Goal: Task Accomplishment & Management: Complete application form

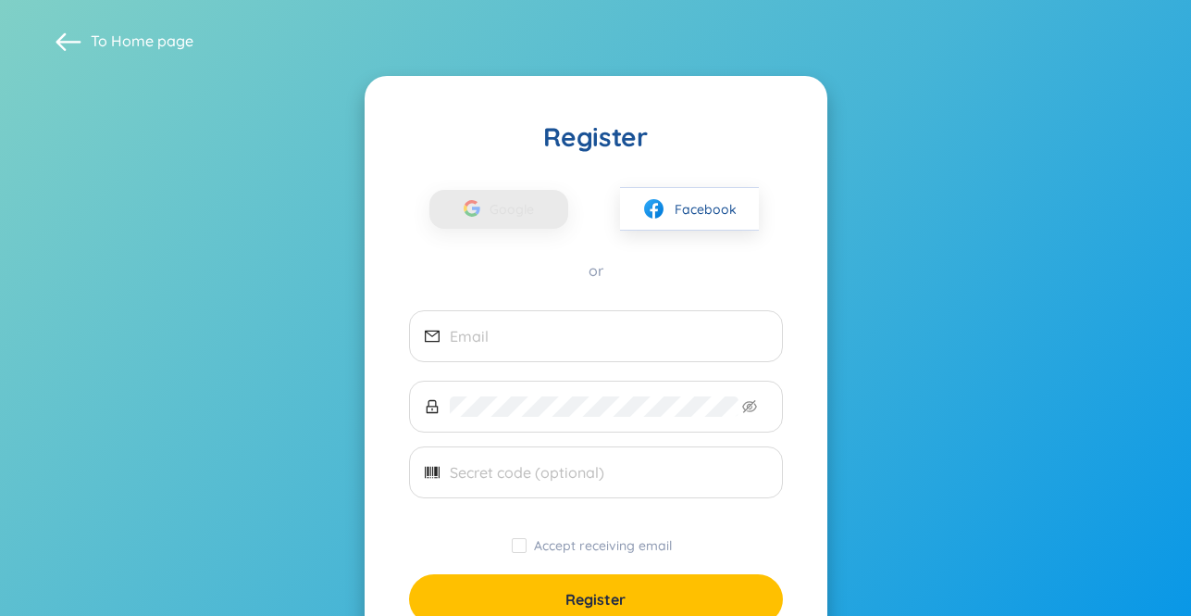
click at [470, 191] on div "button" at bounding box center [471, 211] width 35 height 41
drag, startPoint x: 0, startPoint y: 0, endPoint x: 933, endPoint y: 367, distance: 1002.4
click at [933, 367] on section "To Home page Register Google Facebook or Accept receiving email Register You ha…" at bounding box center [595, 368] width 1191 height 737
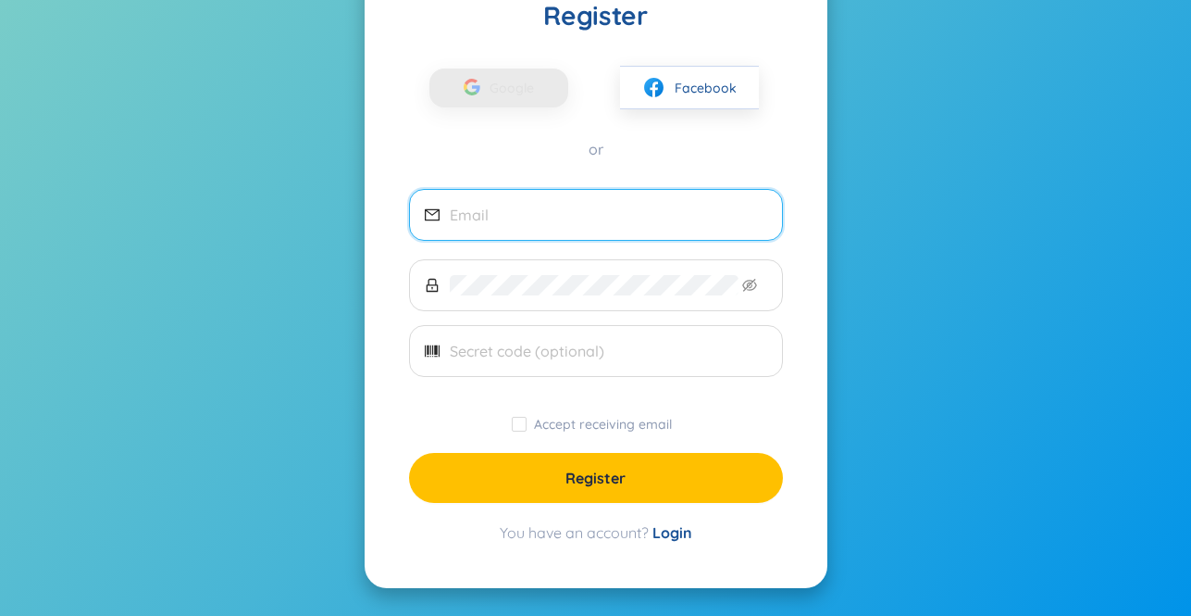
click at [707, 221] on input "email" at bounding box center [608, 215] width 317 height 20
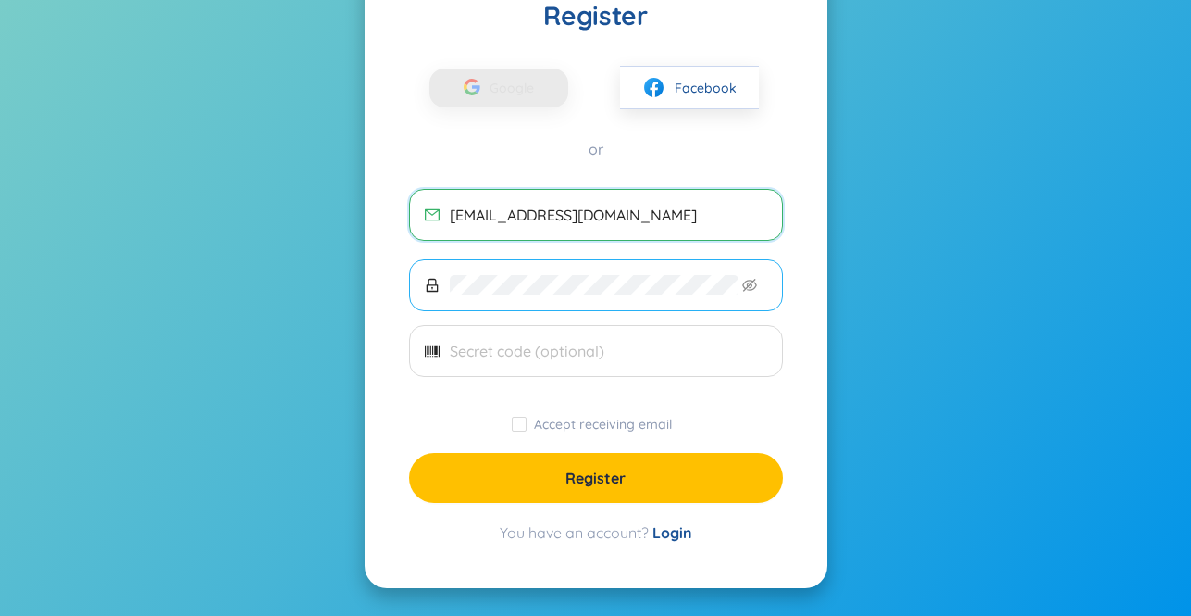
type input "[EMAIL_ADDRESS][DOMAIN_NAME]"
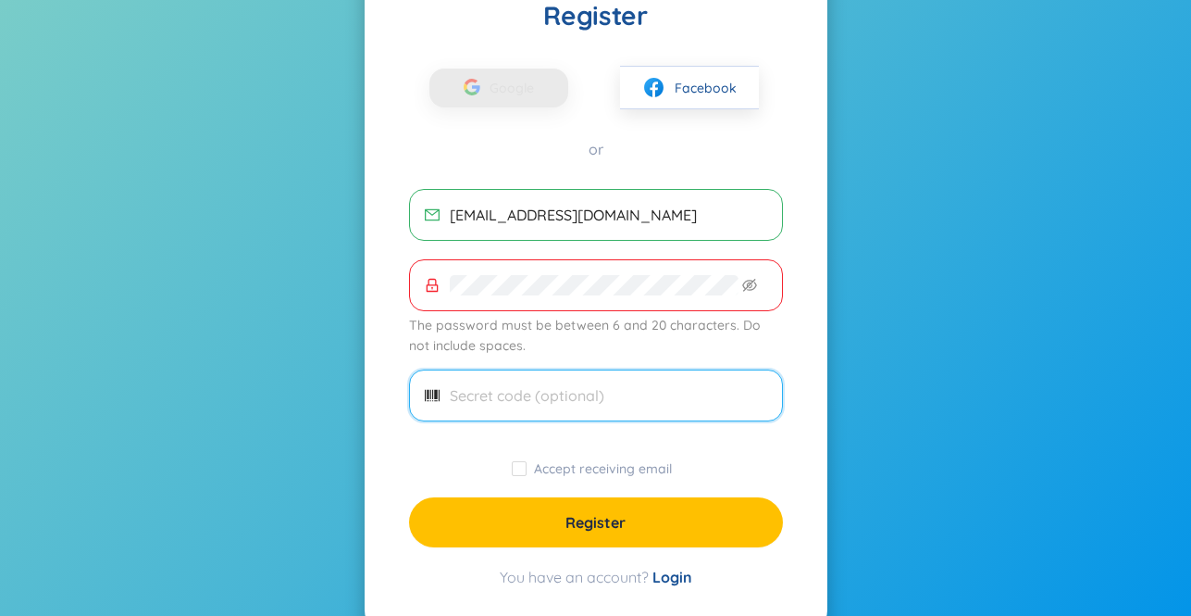
click at [584, 387] on input "text" at bounding box center [608, 395] width 317 height 20
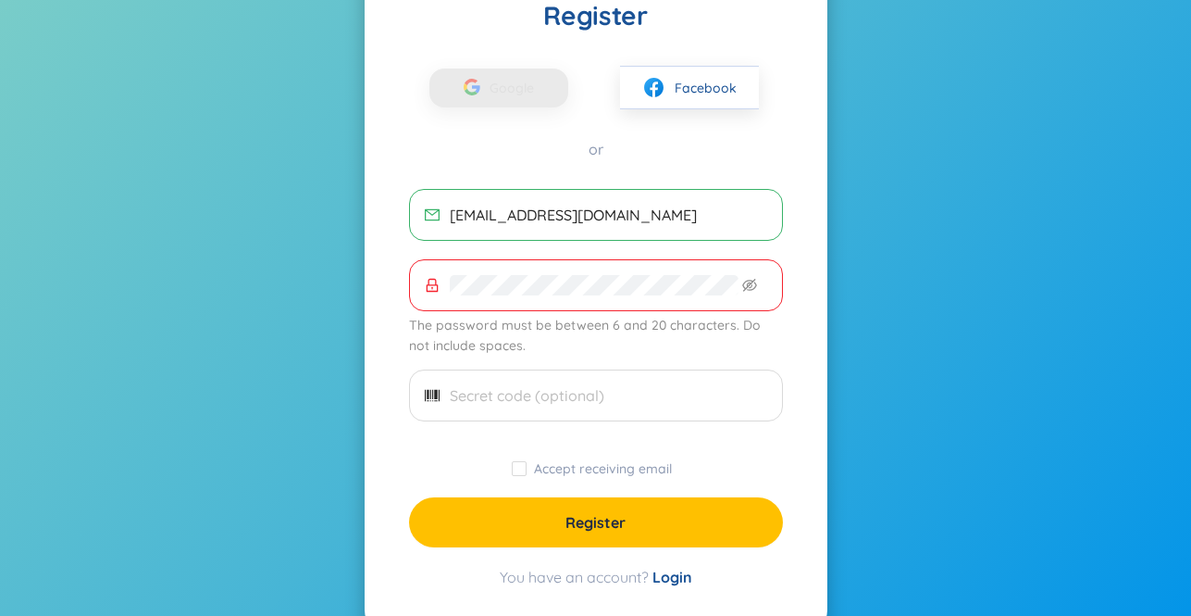
click at [669, 296] on span at bounding box center [596, 285] width 374 height 52
click at [338, 280] on section "To Home page Register Google Facebook or hsdjfdsjfsdjifds@gmail.com The passwor…" at bounding box center [595, 269] width 1191 height 781
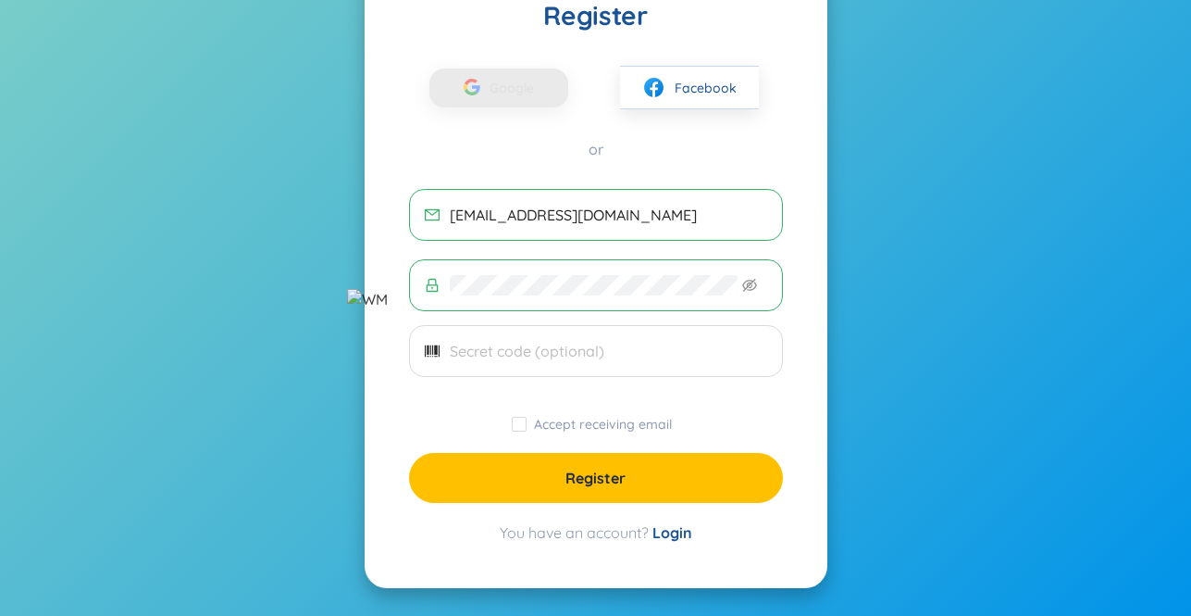
click at [881, 434] on section "To Home page Register Google Facebook or hsdjfdsjfsdjifds@gmail.com Accept rece…" at bounding box center [595, 247] width 1191 height 737
click at [749, 287] on icon "eye-invisible" at bounding box center [749, 285] width 15 height 15
click at [940, 454] on section "To Home page Register Google Facebook or hsdjfdsjfsdjifds@gmail.com Accept rece…" at bounding box center [595, 247] width 1191 height 737
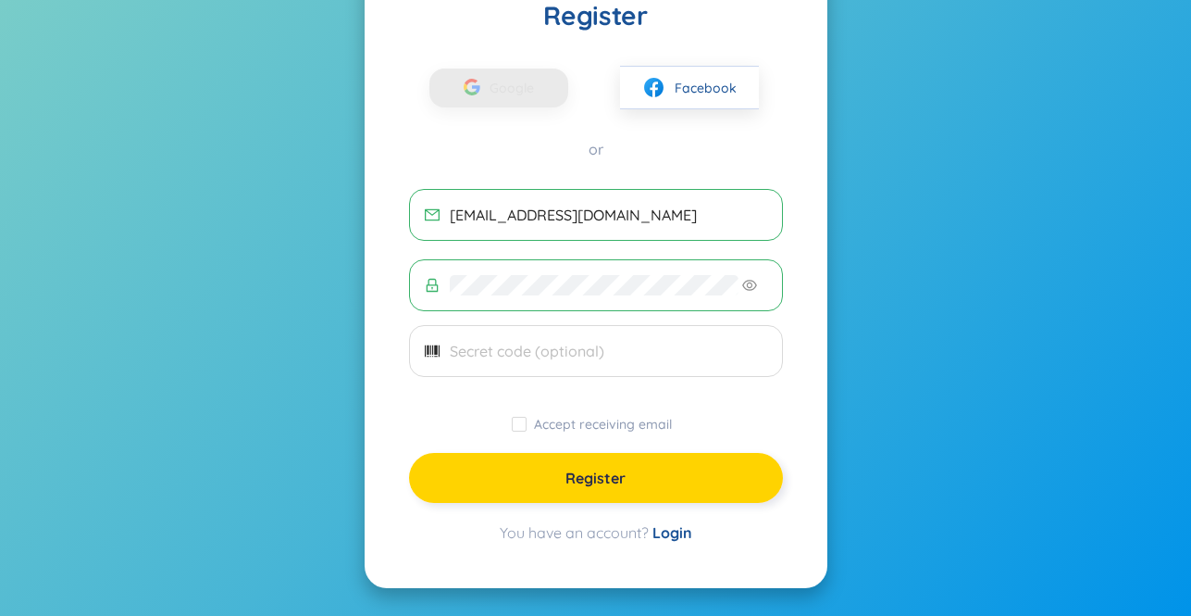
click at [701, 475] on button "Register" at bounding box center [596, 478] width 374 height 50
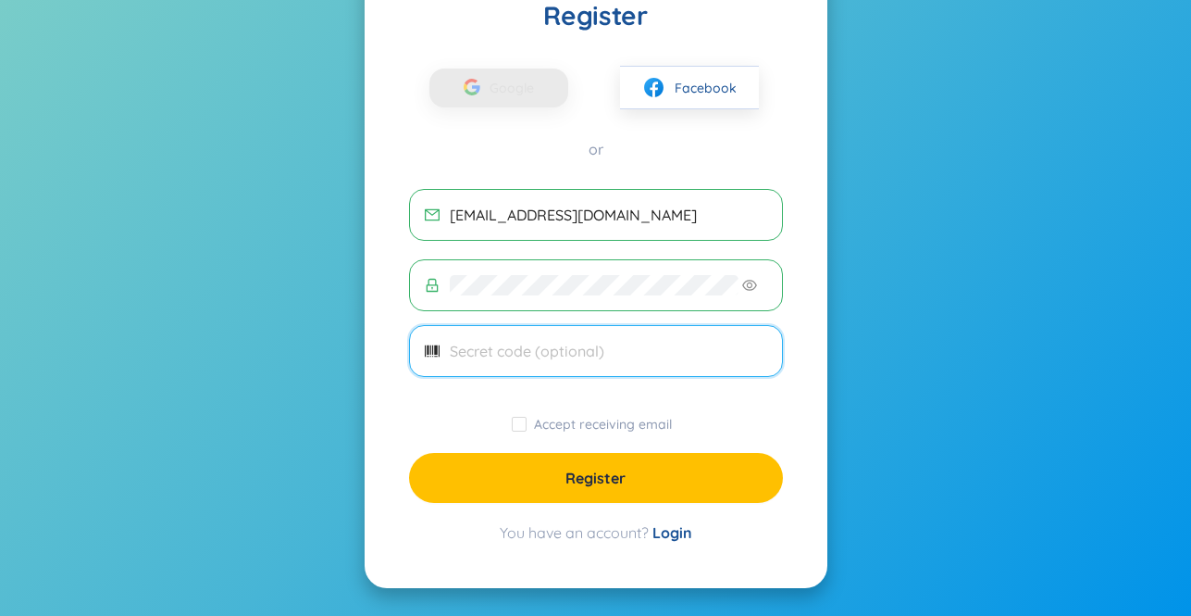
click at [615, 354] on input "text" at bounding box center [608, 351] width 317 height 20
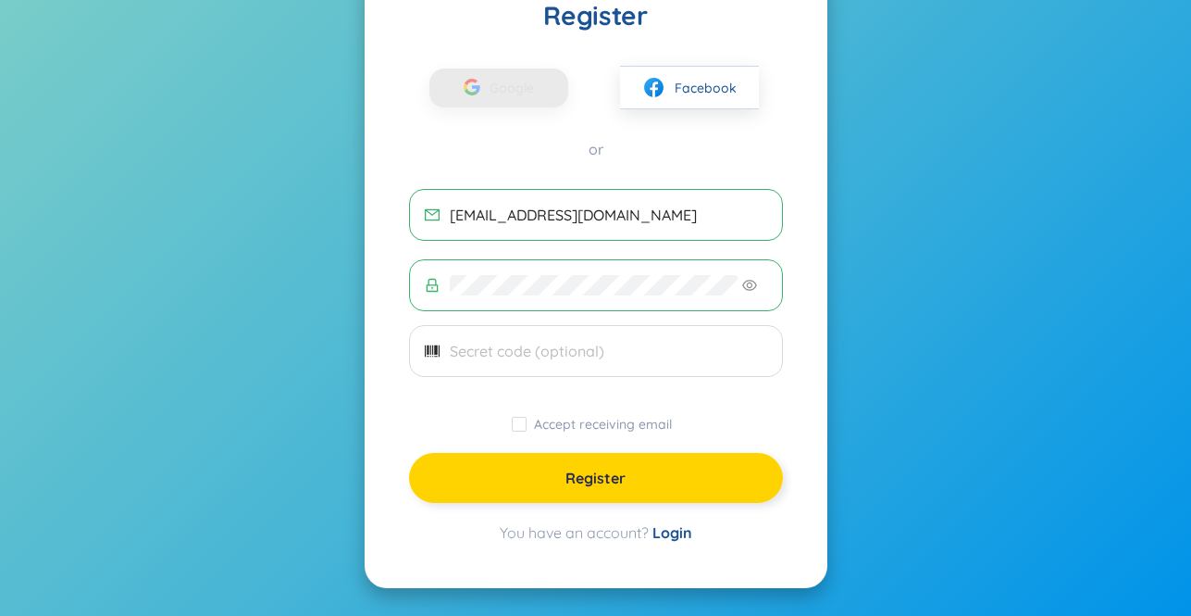
click at [618, 463] on button "Register" at bounding box center [596, 478] width 374 height 50
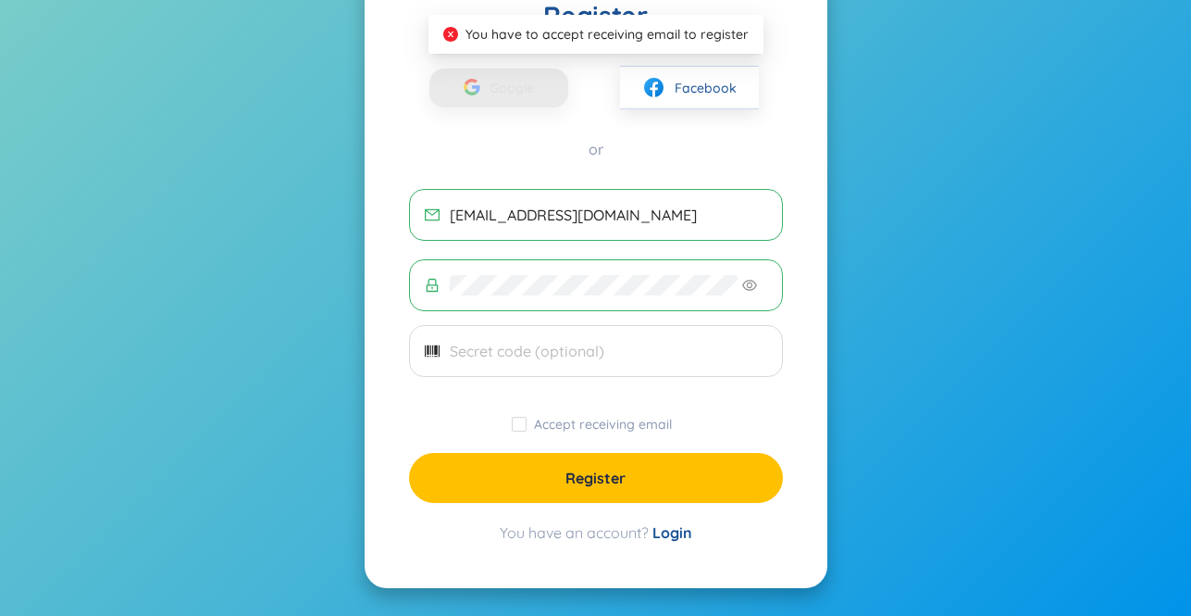
click at [509, 421] on div "Accept receiving email" at bounding box center [596, 424] width 374 height 20
click at [520, 427] on input "Accept receiving email" at bounding box center [519, 424] width 15 height 15
checkbox input "true"
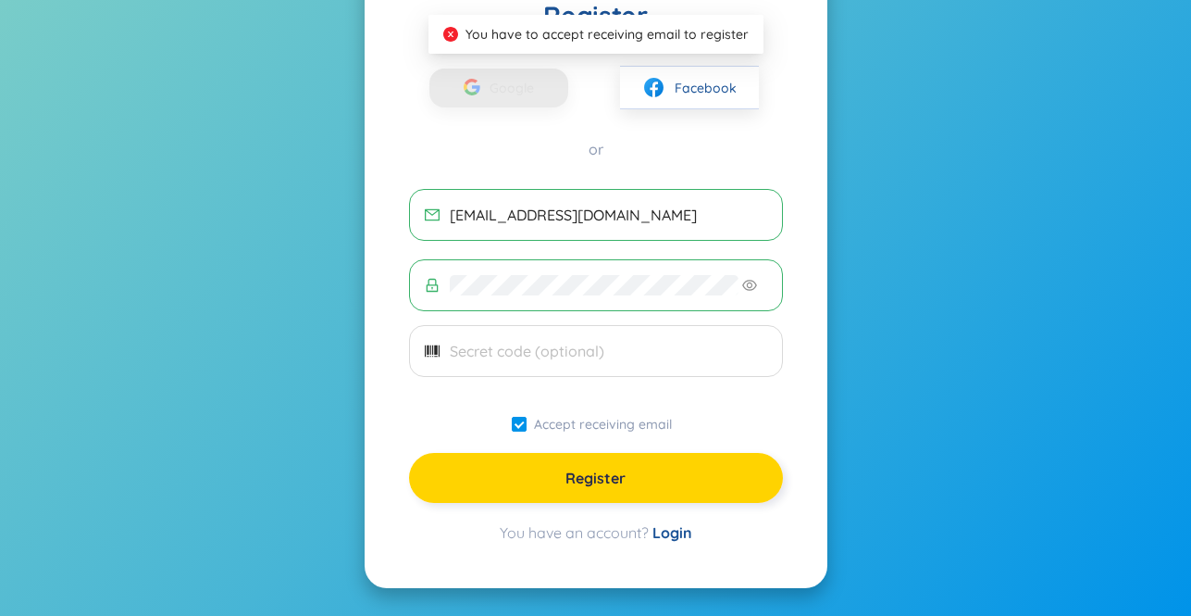
click at [540, 477] on button "Register" at bounding box center [596, 478] width 374 height 50
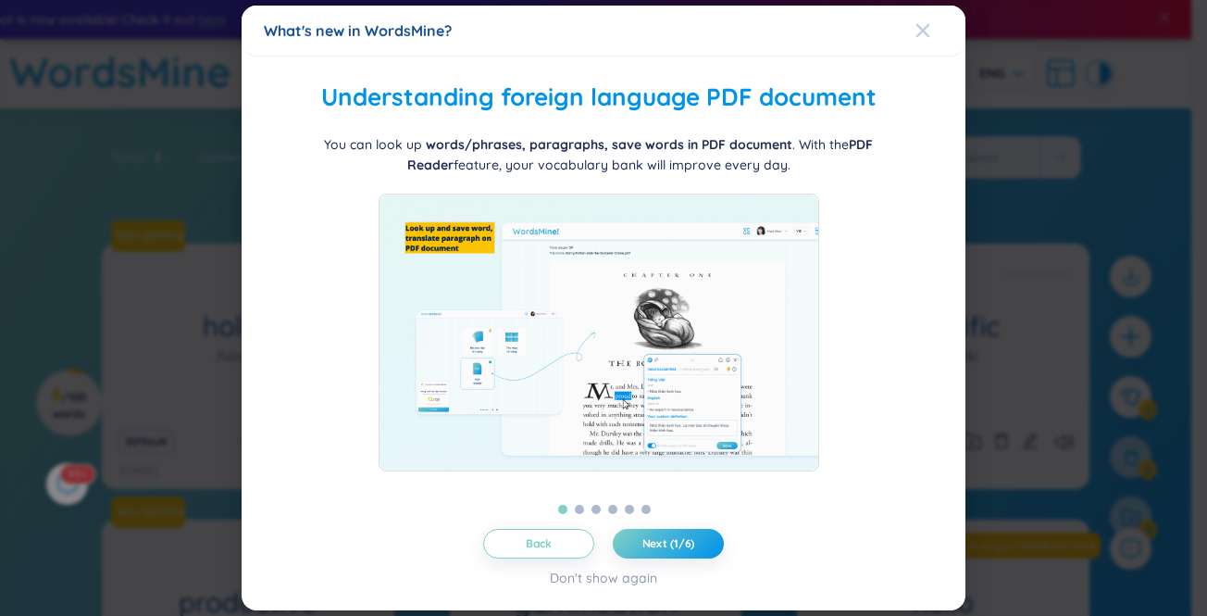
click at [923, 40] on div "Close" at bounding box center [922, 31] width 15 height 50
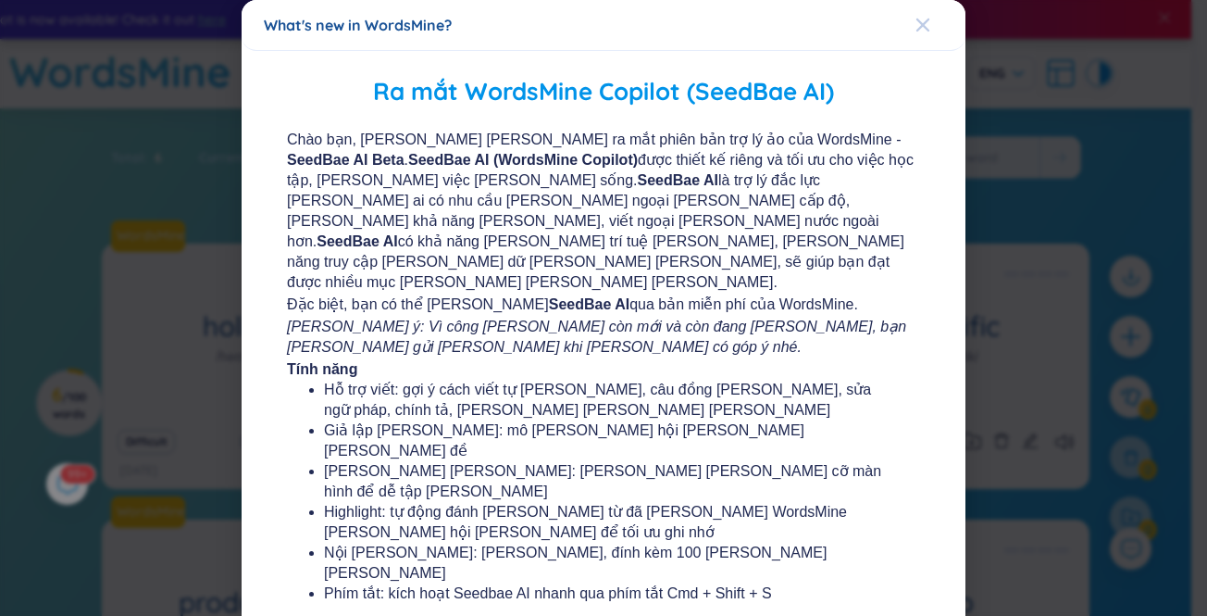
click at [915, 23] on icon "Close" at bounding box center [922, 25] width 15 height 15
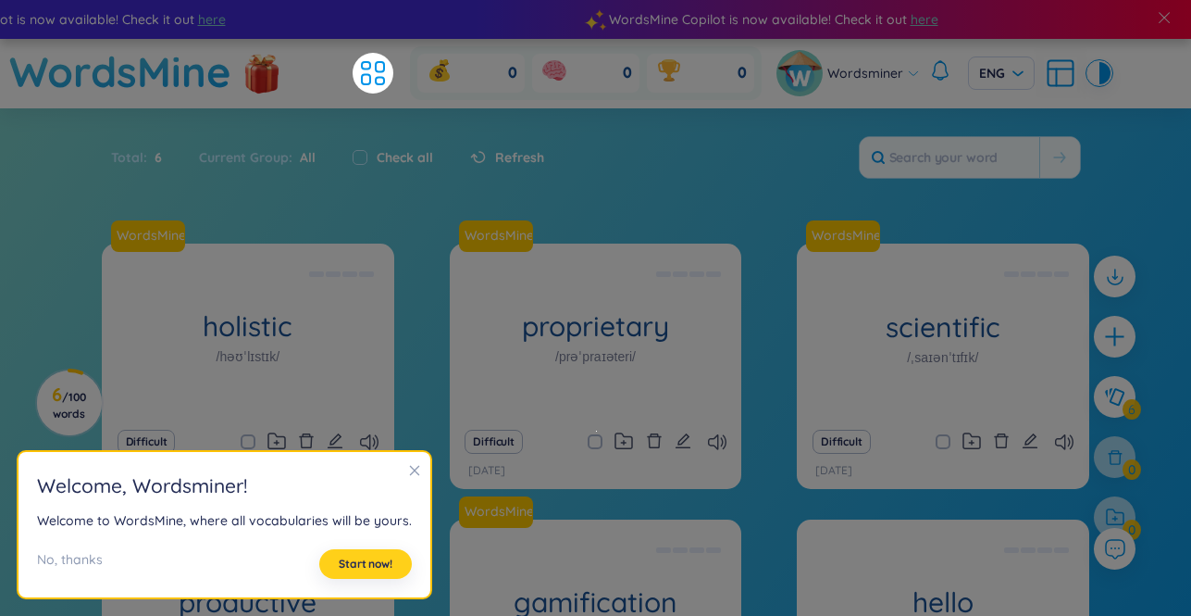
click at [363, 558] on span "Start now!" at bounding box center [366, 563] width 54 height 15
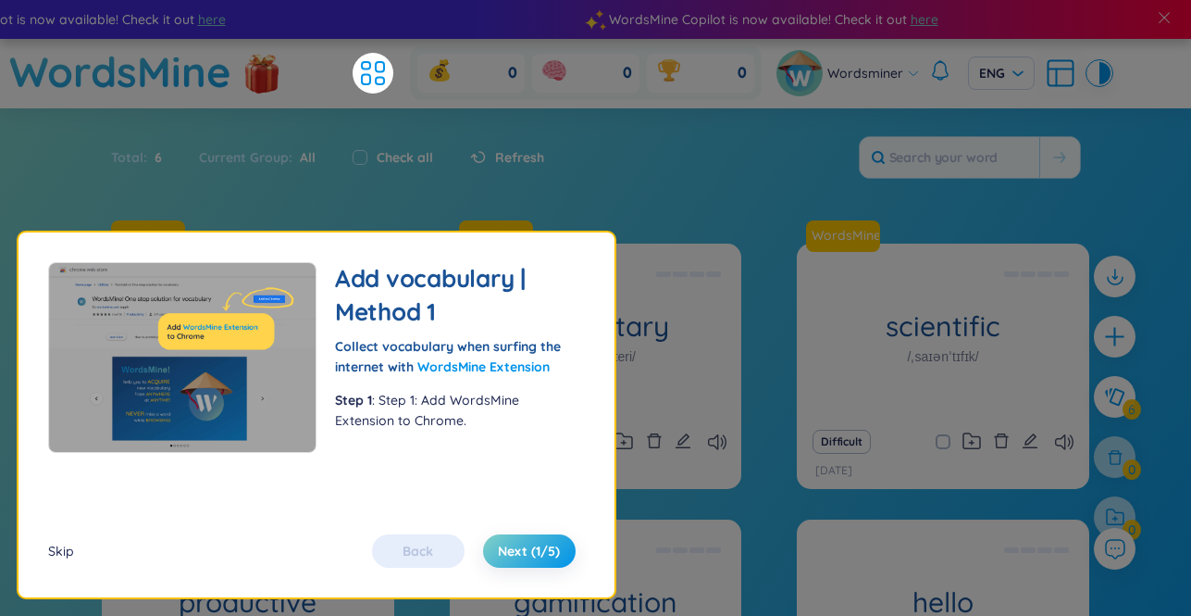
click at [61, 548] on div "Skip" at bounding box center [61, 551] width 26 height 20
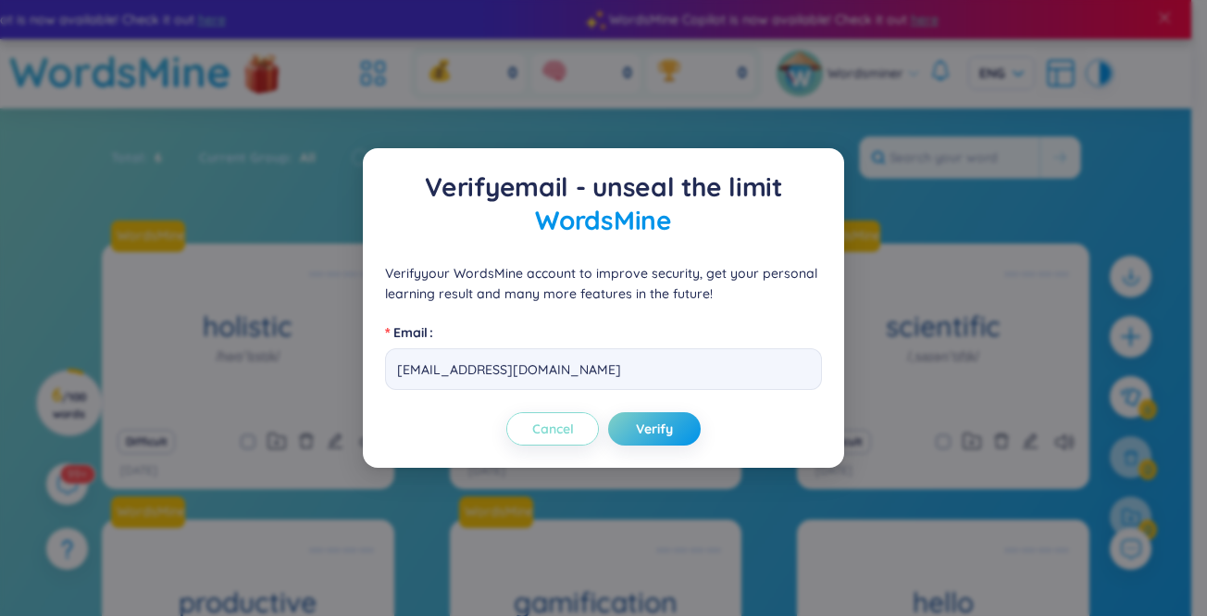
click at [570, 429] on span "Cancel" at bounding box center [553, 428] width 42 height 19
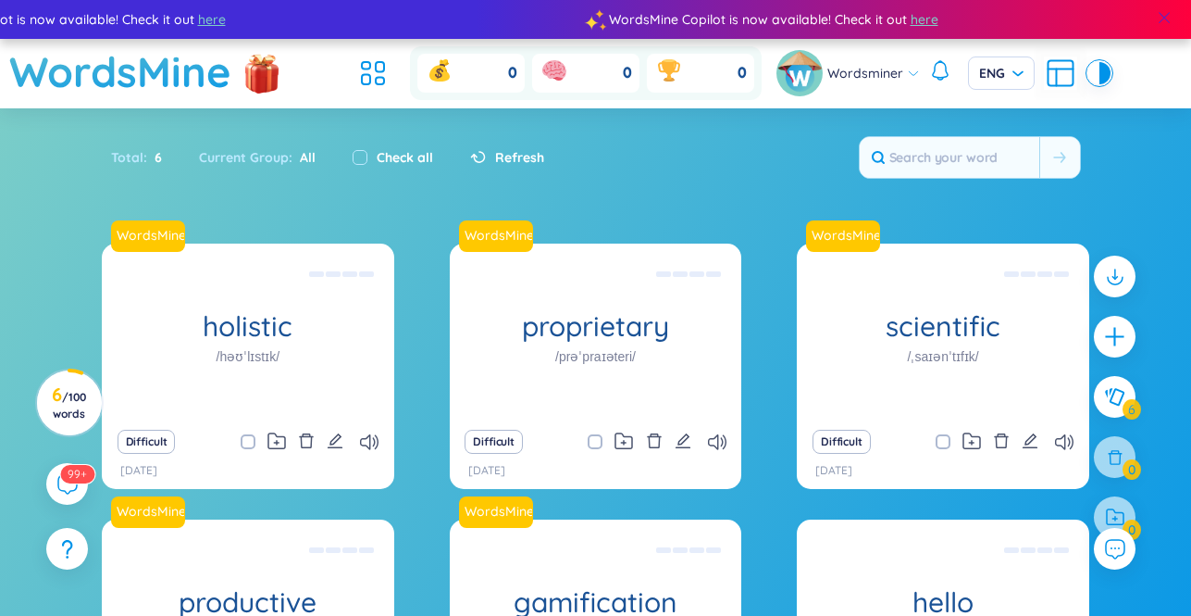
click at [1165, 15] on span at bounding box center [1164, 17] width 17 height 17
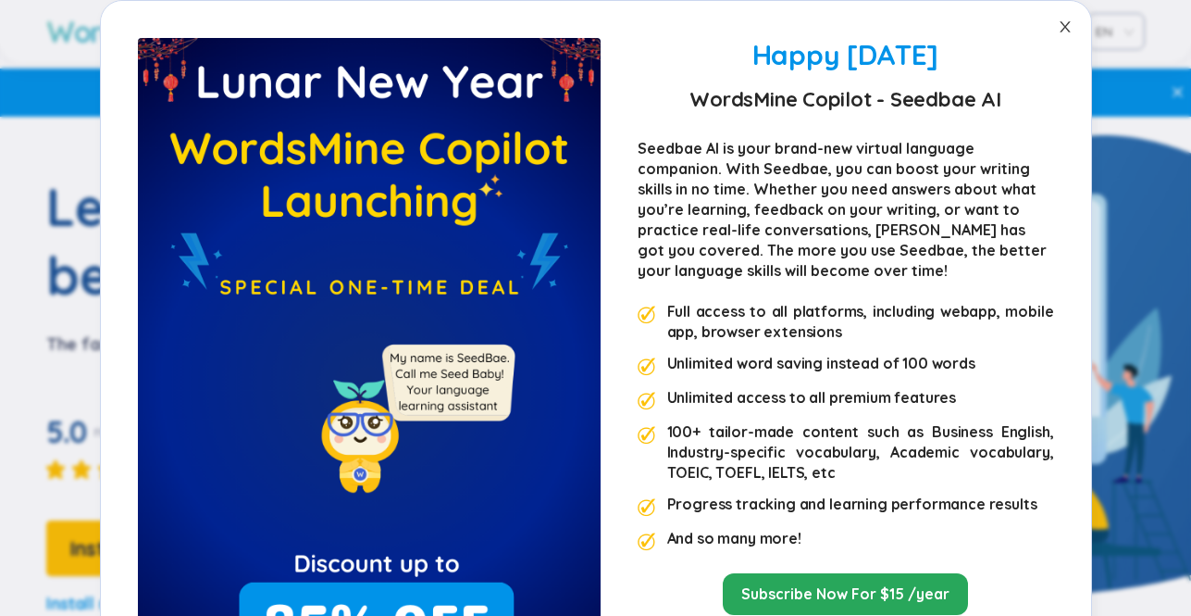
click at [1060, 28] on icon "close" at bounding box center [1065, 26] width 10 height 11
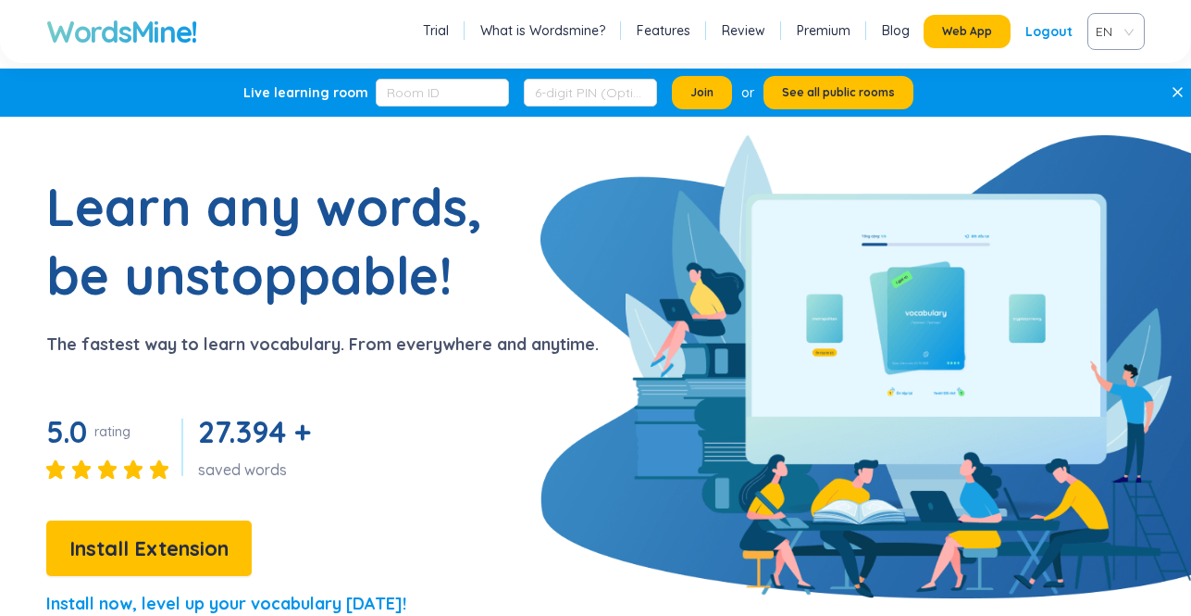
click at [1050, 22] on div "Logout" at bounding box center [1049, 31] width 47 height 33
